Goal: Task Accomplishment & Management: Manage account settings

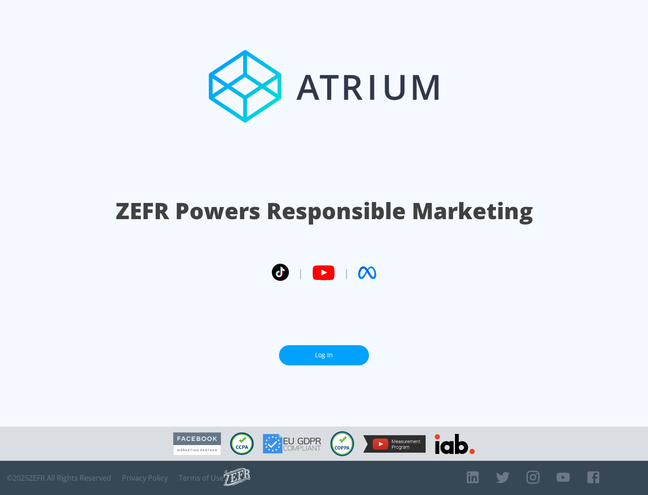
click at [324, 352] on link "Log In" at bounding box center [324, 355] width 90 height 20
